Goal: Check status: Check status

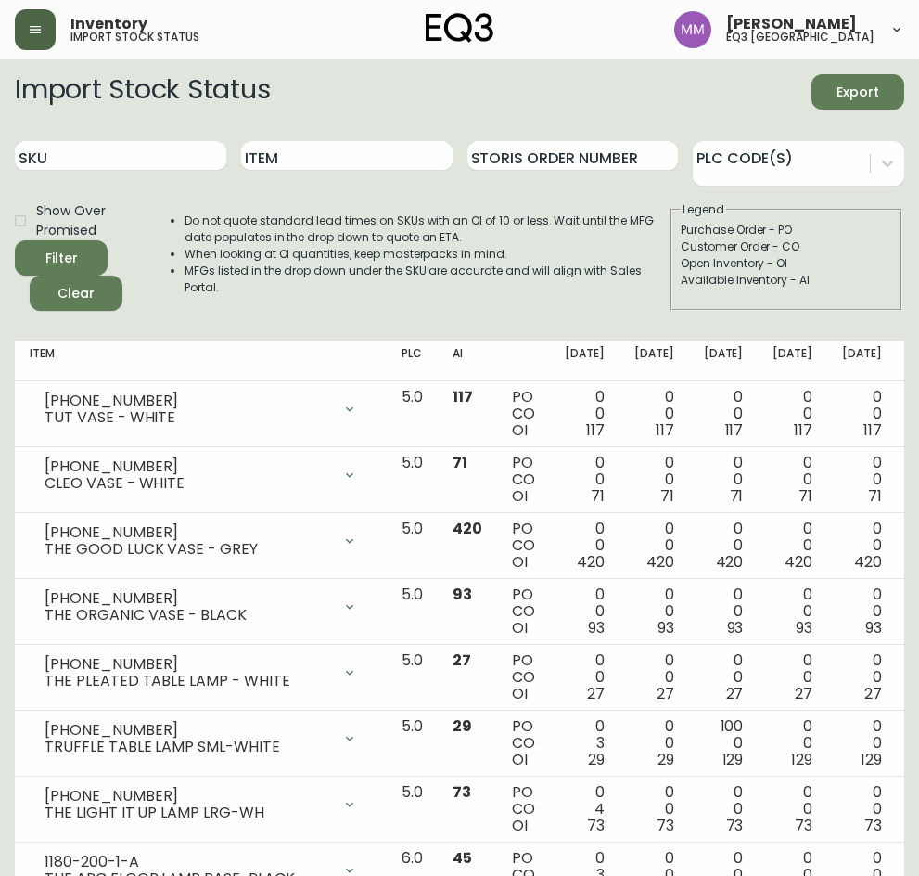
click at [36, 26] on icon "button" at bounding box center [35, 29] width 11 height 7
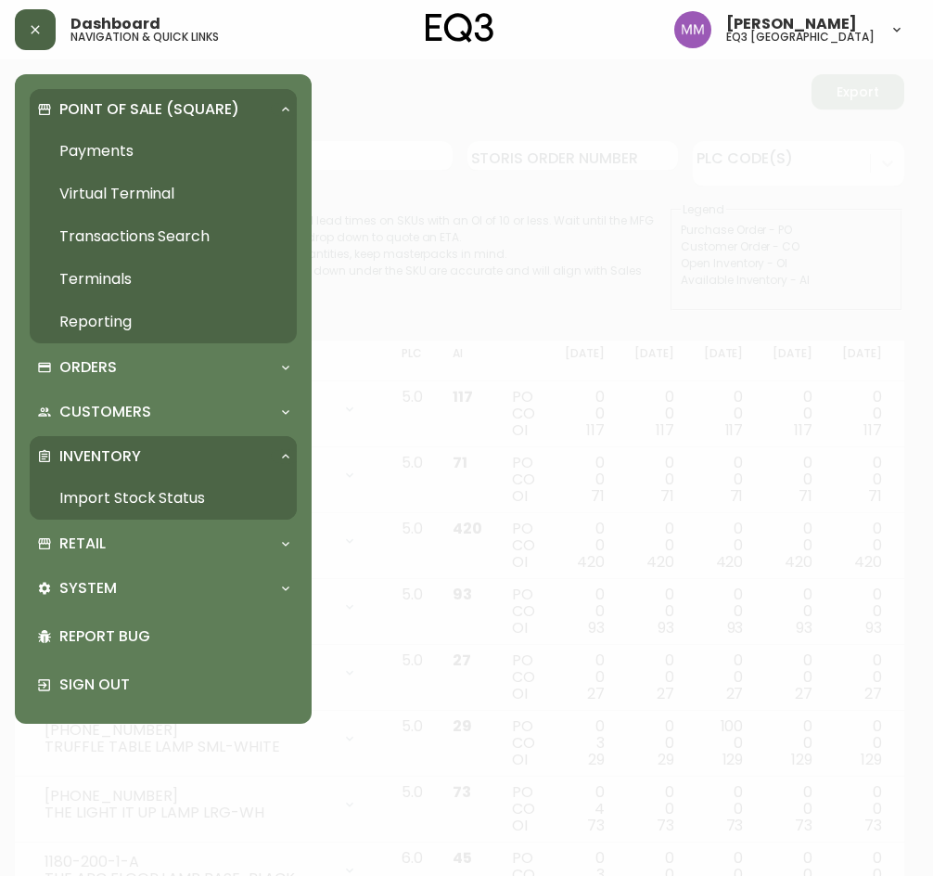
click at [115, 102] on p "Point of Sale (Square)" at bounding box center [149, 109] width 180 height 20
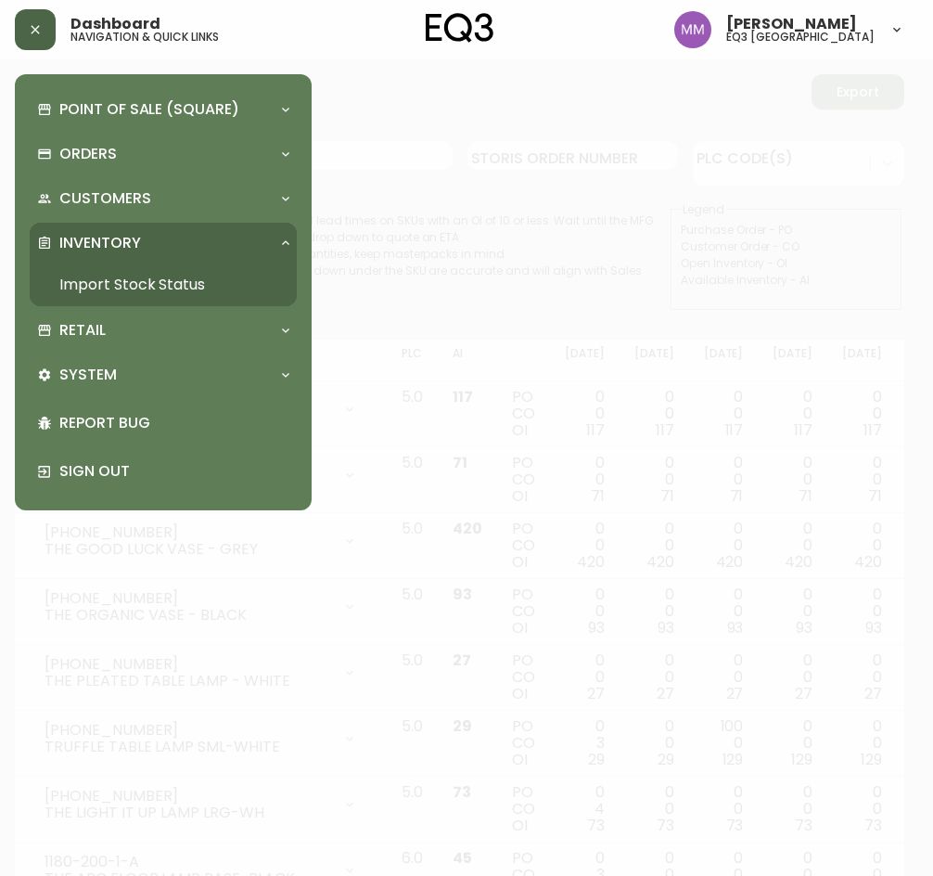
click at [134, 242] on p "Inventory" at bounding box center [100, 243] width 82 height 20
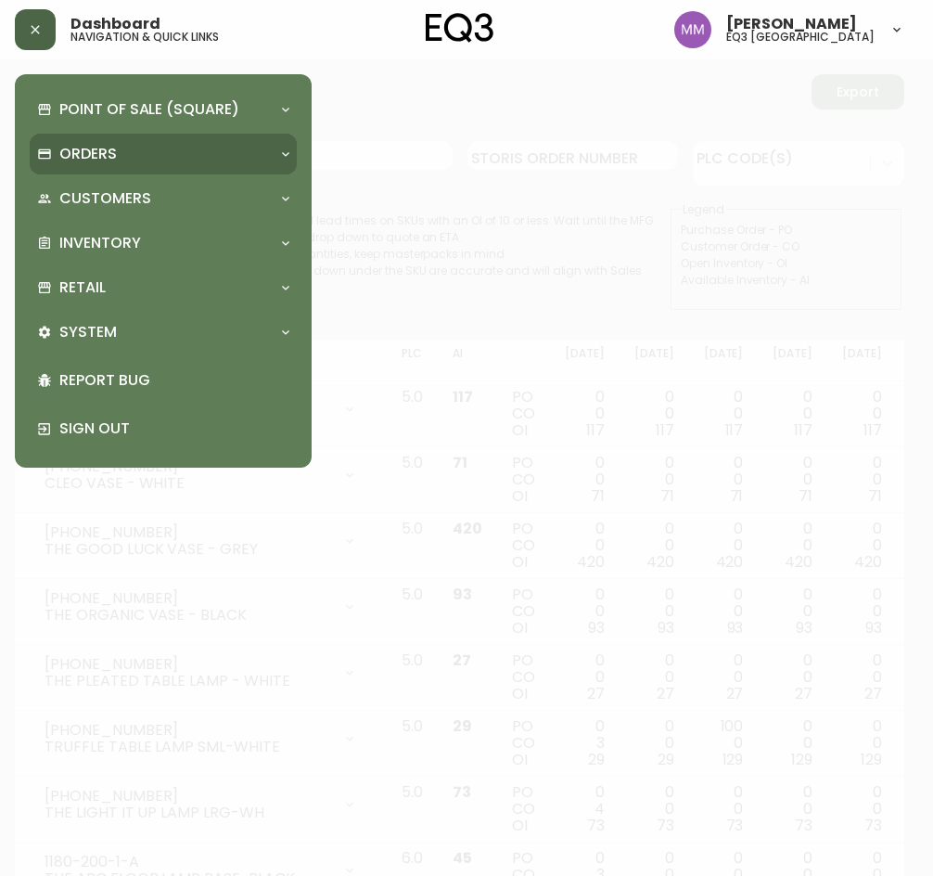
click at [129, 145] on div "Orders" at bounding box center [154, 154] width 234 height 20
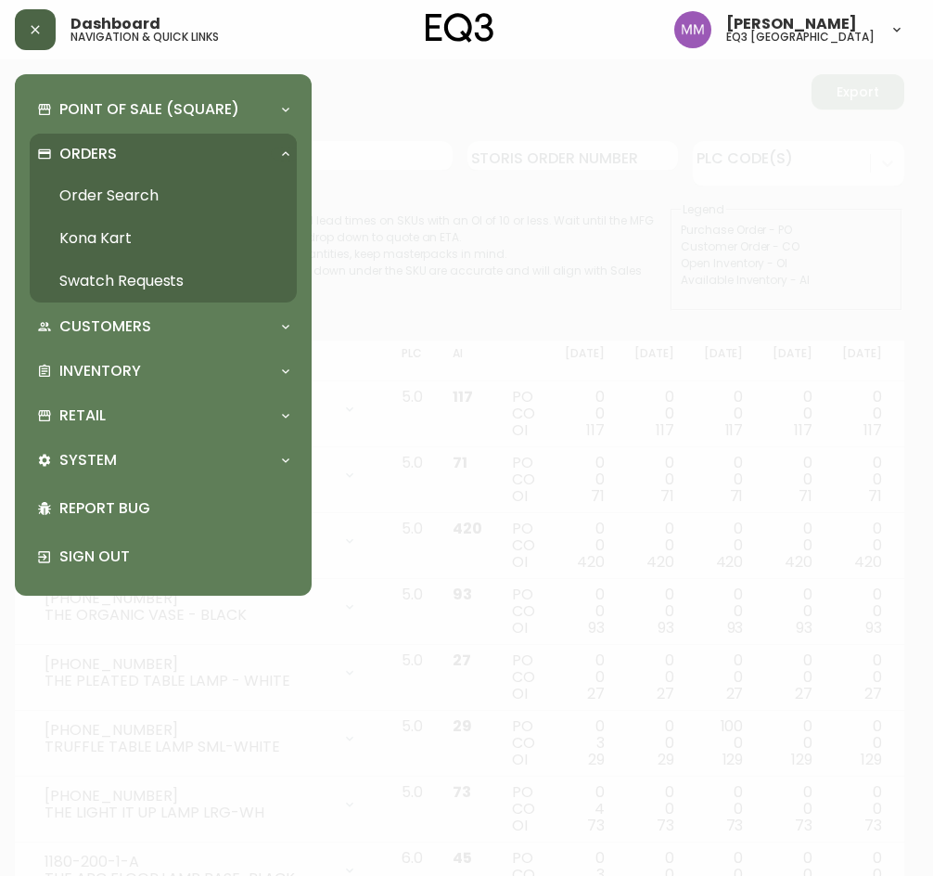
click at [119, 188] on link "Order Search" at bounding box center [163, 195] width 267 height 43
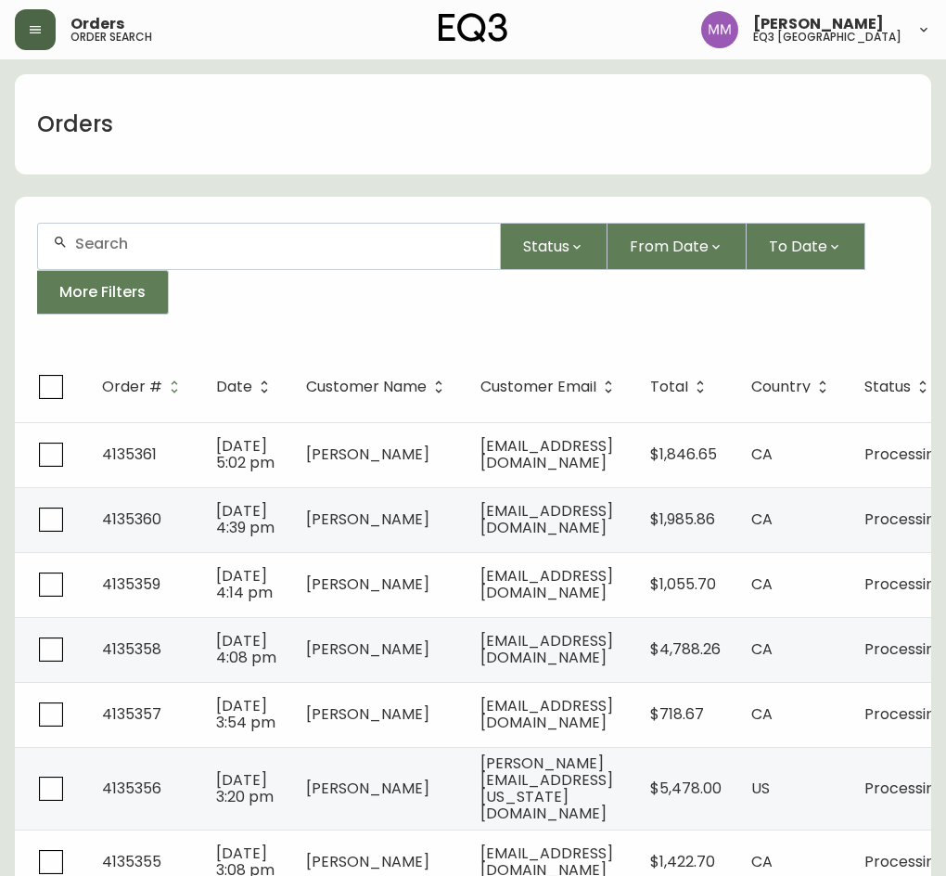
click at [8, 34] on header "Orders order search [PERSON_NAME] eq3 [GEOGRAPHIC_DATA]" at bounding box center [473, 29] width 946 height 59
click at [30, 27] on icon "button" at bounding box center [35, 29] width 11 height 7
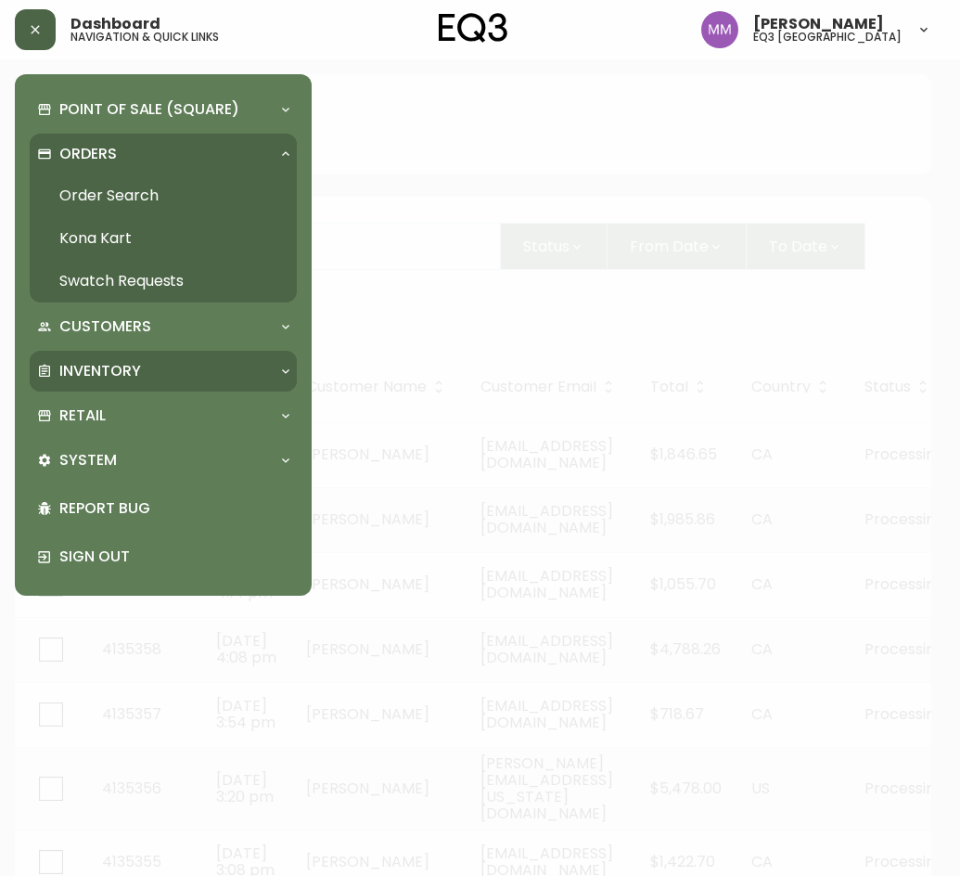
click at [165, 353] on div "Inventory" at bounding box center [163, 371] width 267 height 41
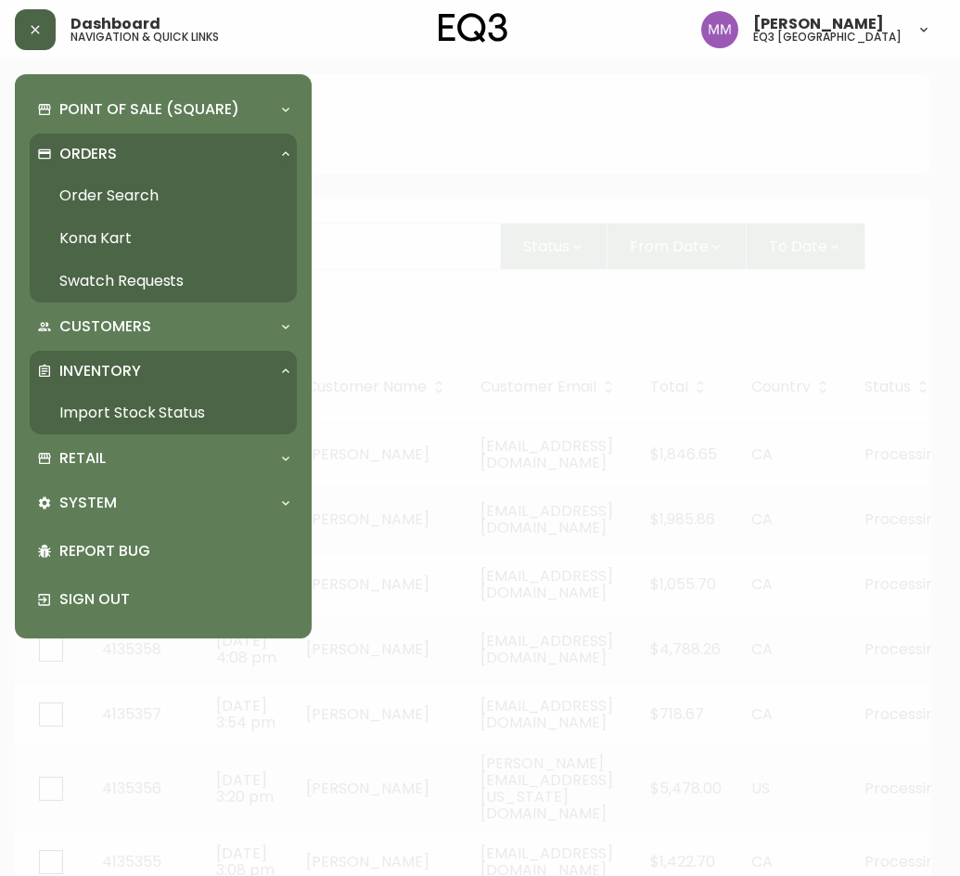
click at [102, 403] on link "Import Stock Status" at bounding box center [163, 412] width 267 height 43
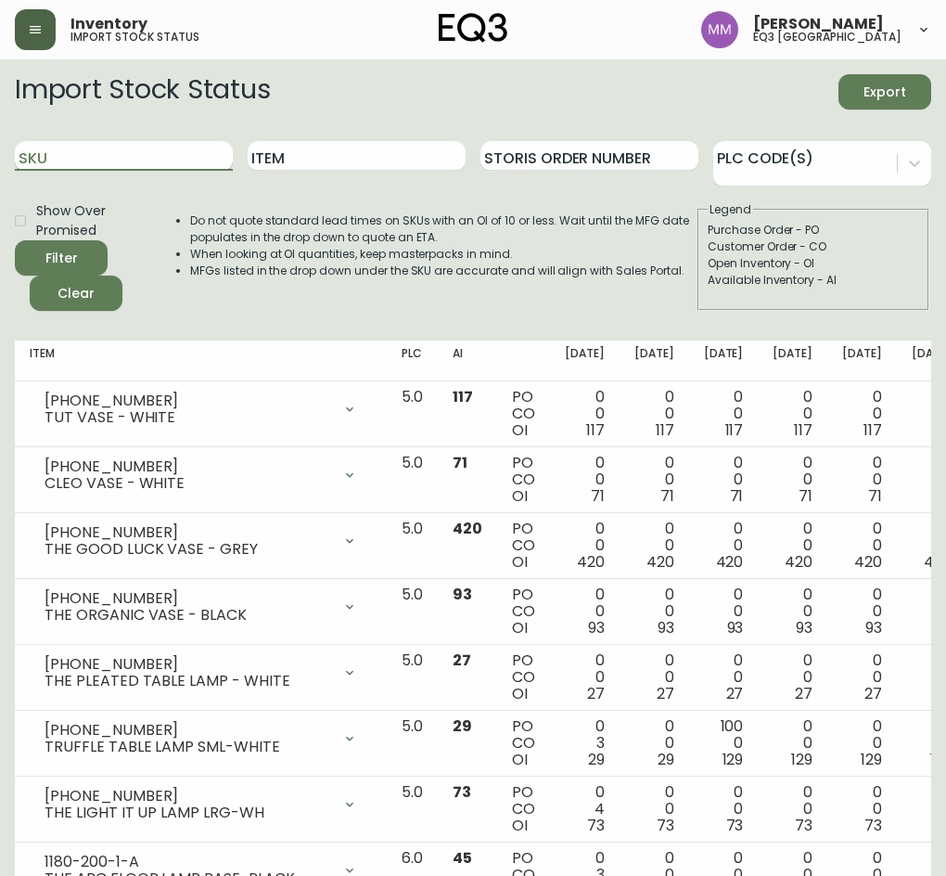
click at [40, 165] on input "SKU" at bounding box center [124, 156] width 218 height 30
type input "[PHONE_NUMBER]"
click at [141, 145] on input "[PHONE_NUMBER]" at bounding box center [124, 156] width 218 height 30
click at [15, 240] on button "Filter" at bounding box center [61, 257] width 93 height 35
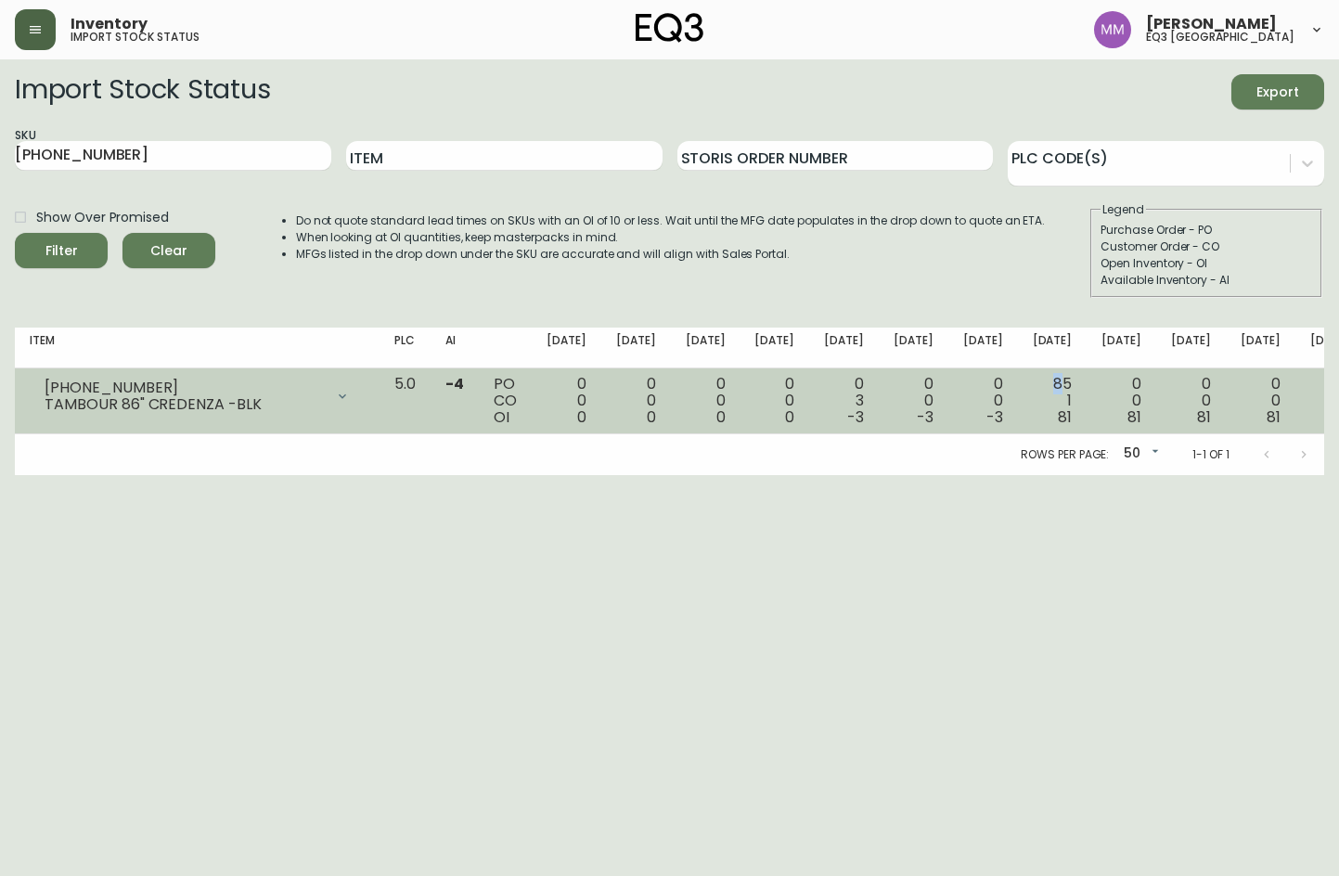
click at [1033, 386] on div "85 1 81" at bounding box center [1053, 401] width 40 height 50
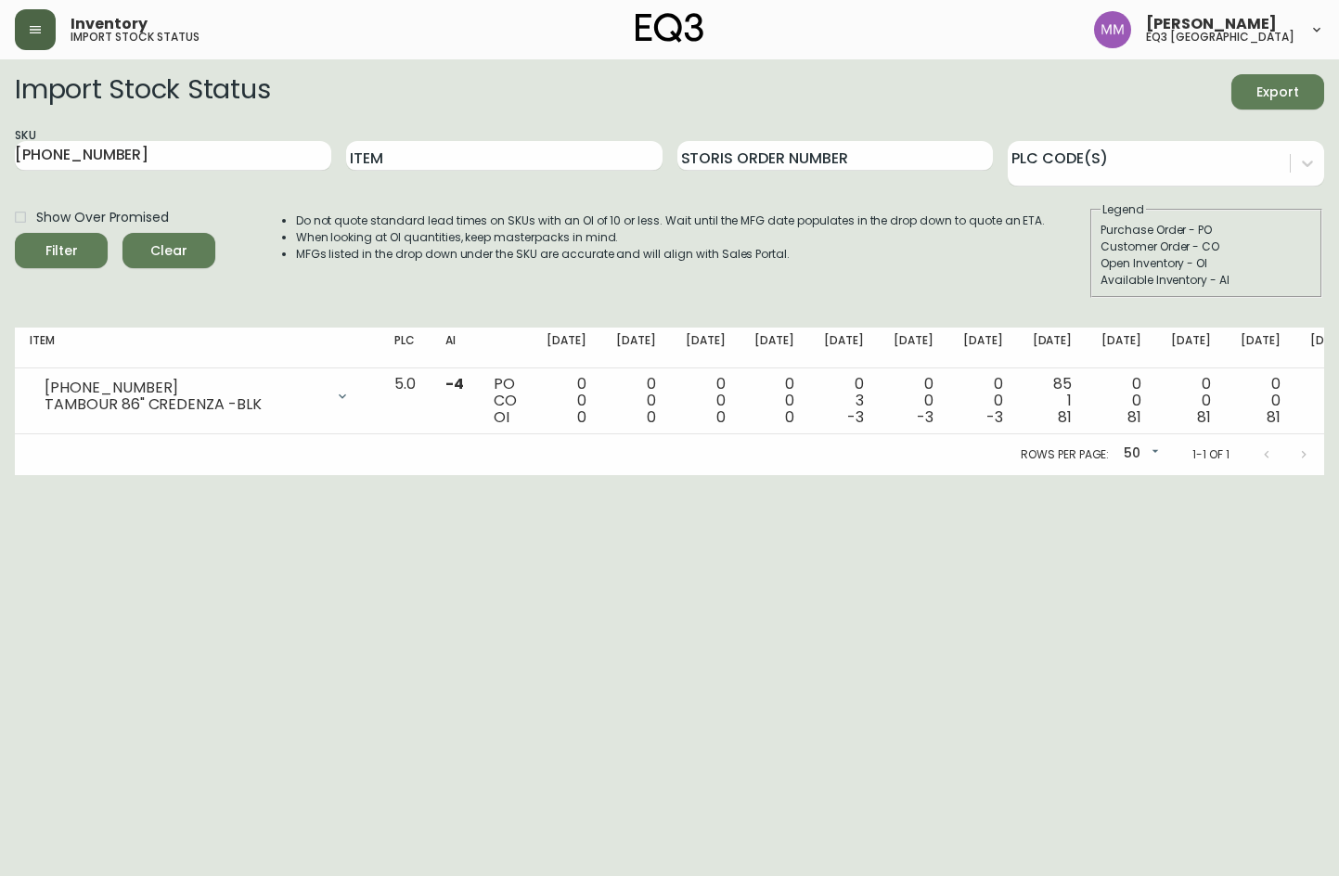
click at [603, 475] on html "Inventory import stock status [PERSON_NAME] eq3 [GEOGRAPHIC_DATA] Import Stock …" at bounding box center [669, 237] width 1339 height 475
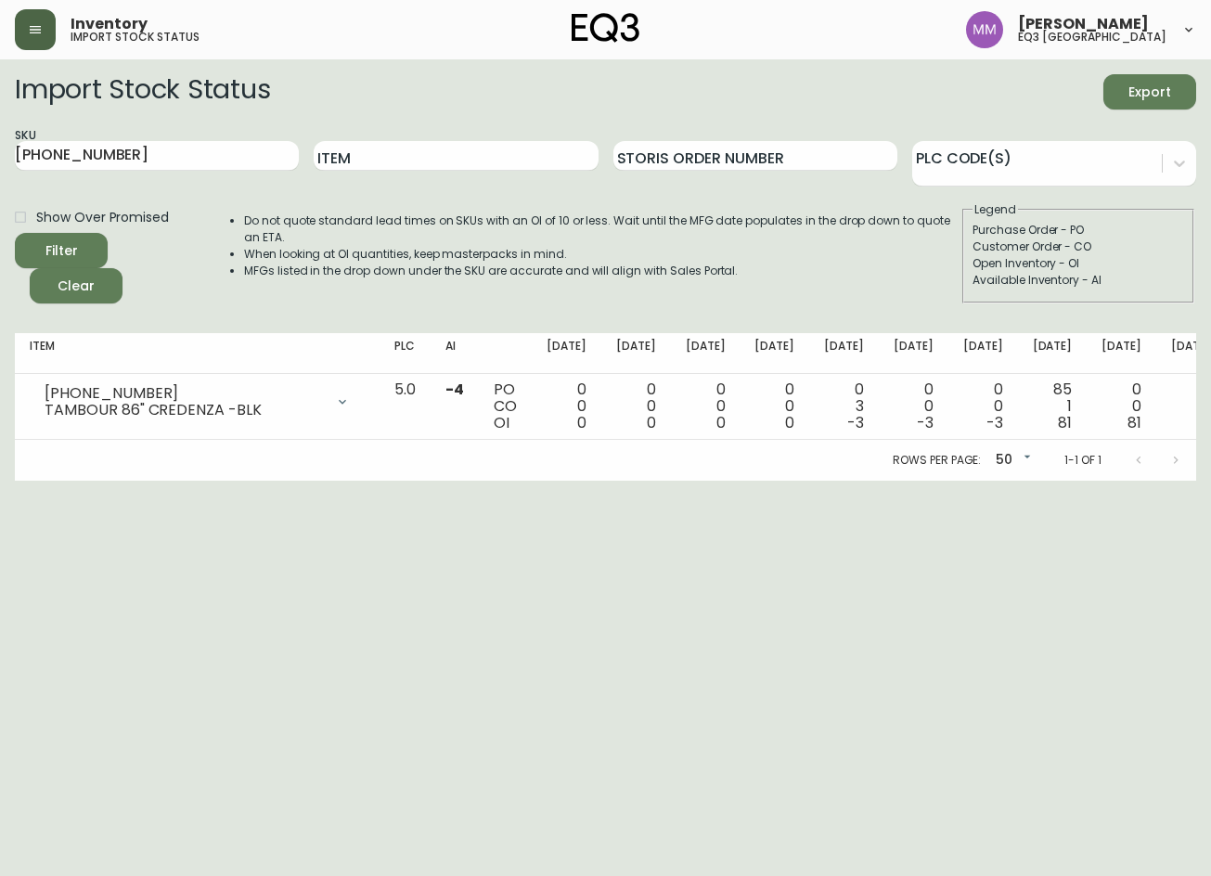
click at [185, 481] on html "Inventory import stock status [PERSON_NAME] eq3 [GEOGRAPHIC_DATA] Import Stock …" at bounding box center [605, 240] width 1211 height 481
click at [250, 481] on html "Inventory import stock status [PERSON_NAME] eq3 [GEOGRAPHIC_DATA] Import Stock …" at bounding box center [605, 240] width 1211 height 481
